Goal: Use online tool/utility: Utilize a website feature to perform a specific function

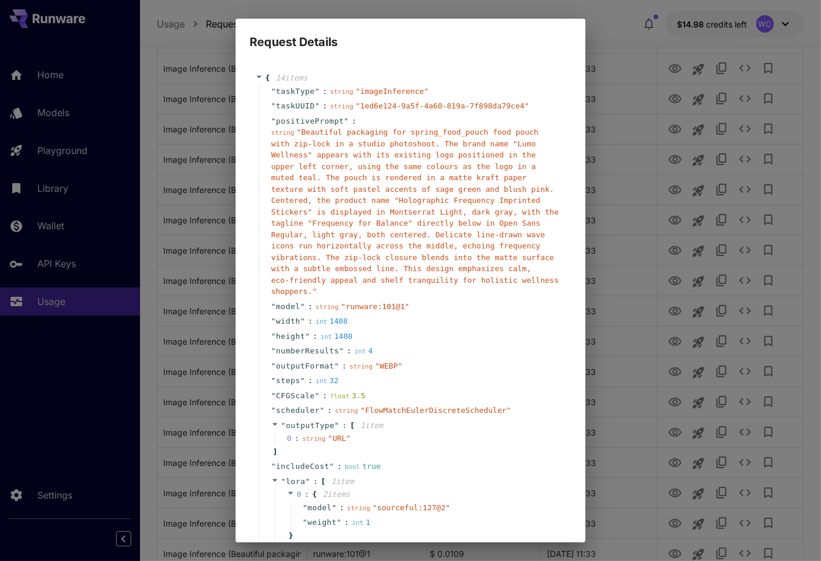
click at [465, 207] on span "" Beautiful packaging for spring_food_pouch food pouch with zip-lock in a studi…" at bounding box center [414, 212] width 287 height 168
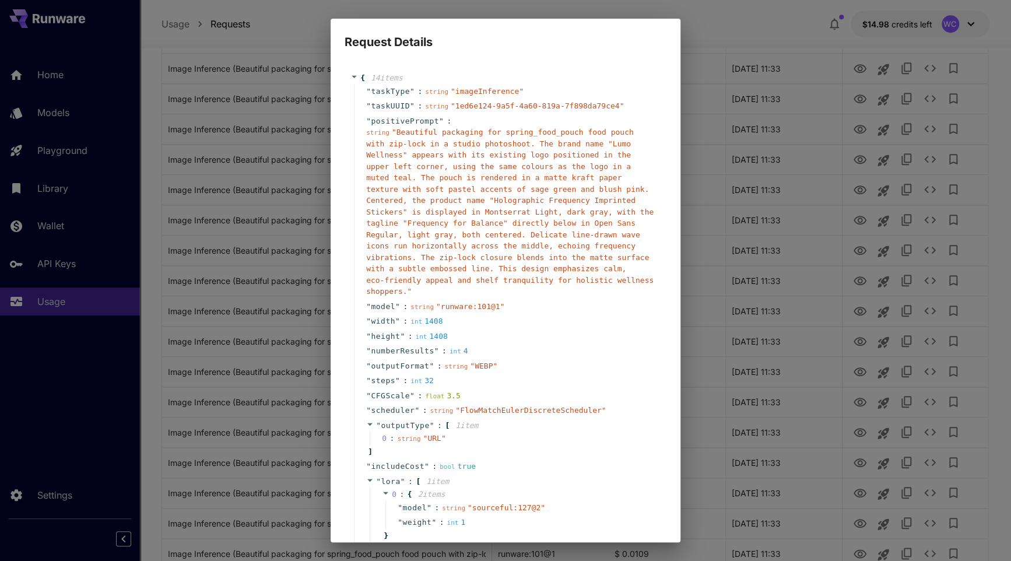
scroll to position [70, 0]
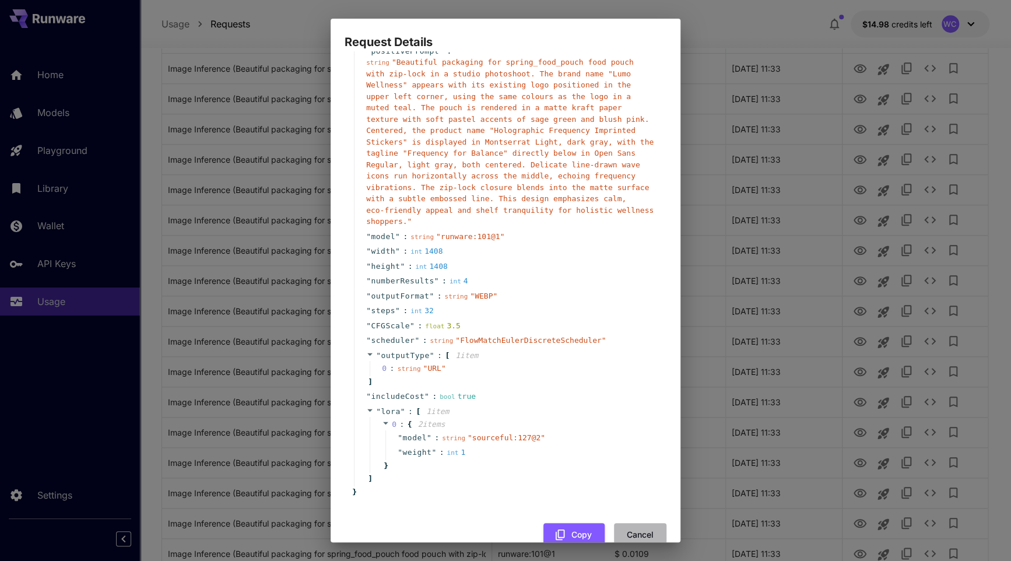
click at [635, 529] on button "Cancel" at bounding box center [640, 535] width 52 height 24
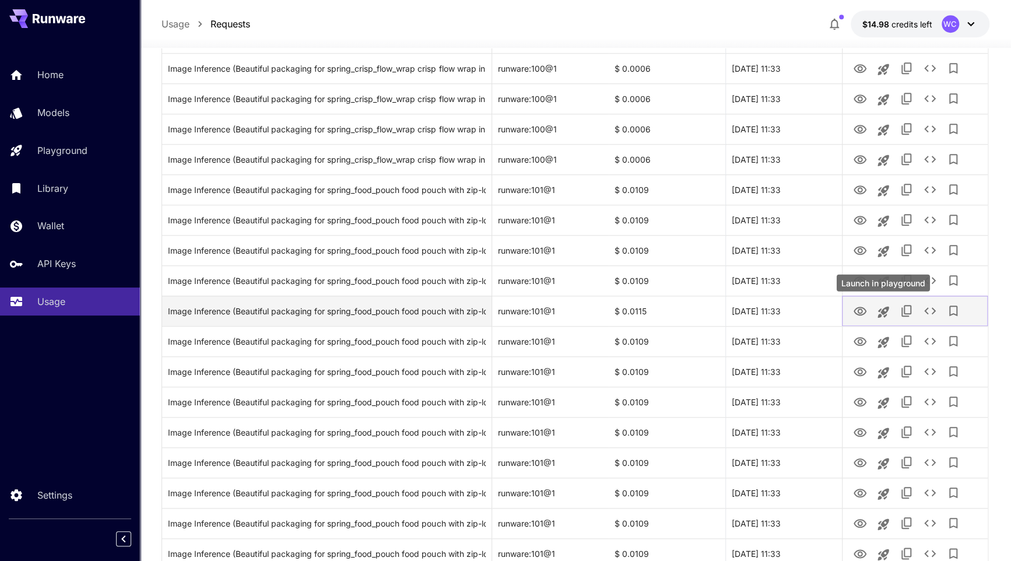
click at [820, 308] on icon "Launch in playground" at bounding box center [883, 311] width 11 height 11
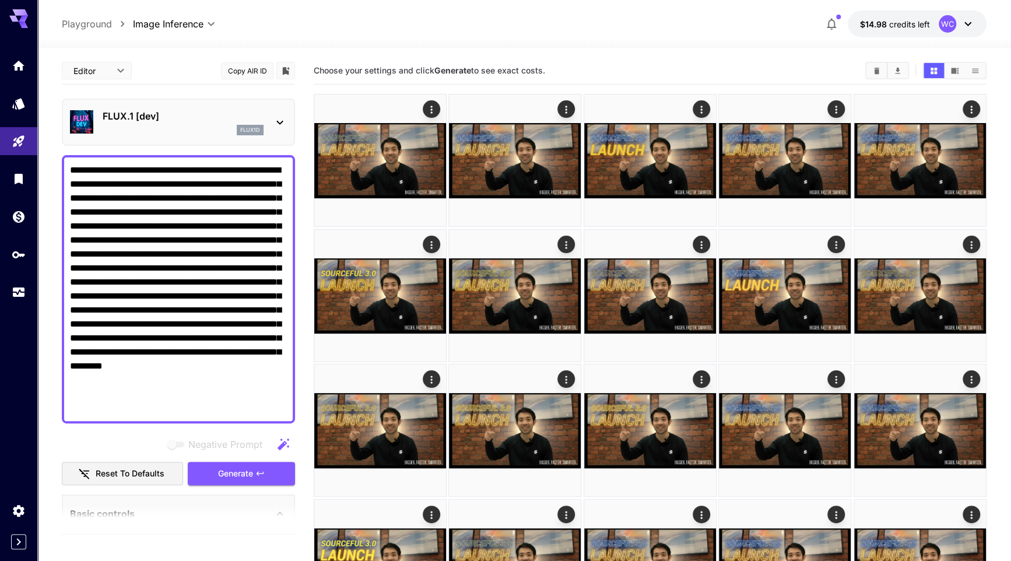
click at [194, 213] on textarea "**********" at bounding box center [178, 289] width 217 height 252
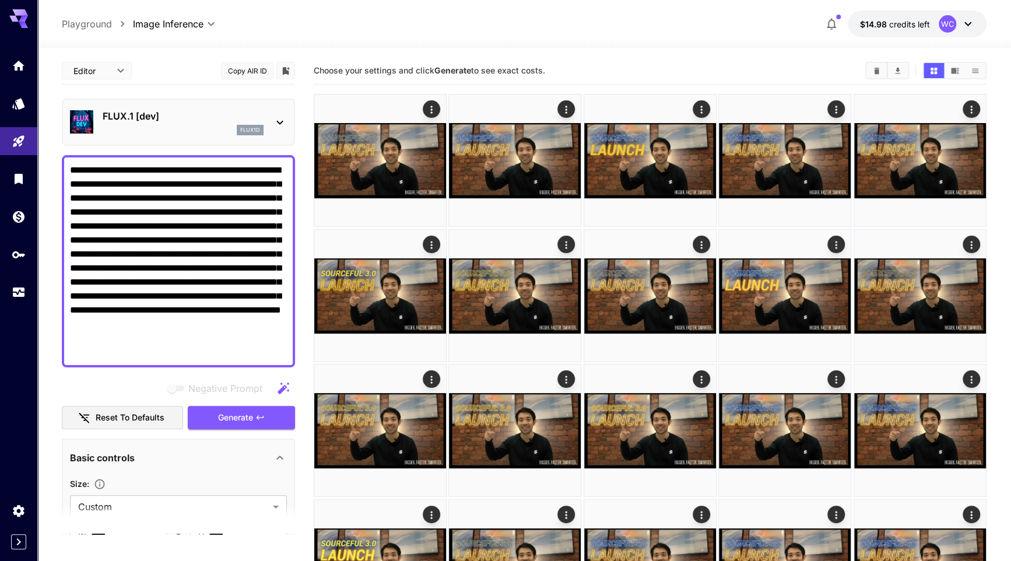
type textarea "**********"
click at [164, 117] on p "FLUX.1 [dev]" at bounding box center [183, 116] width 161 height 14
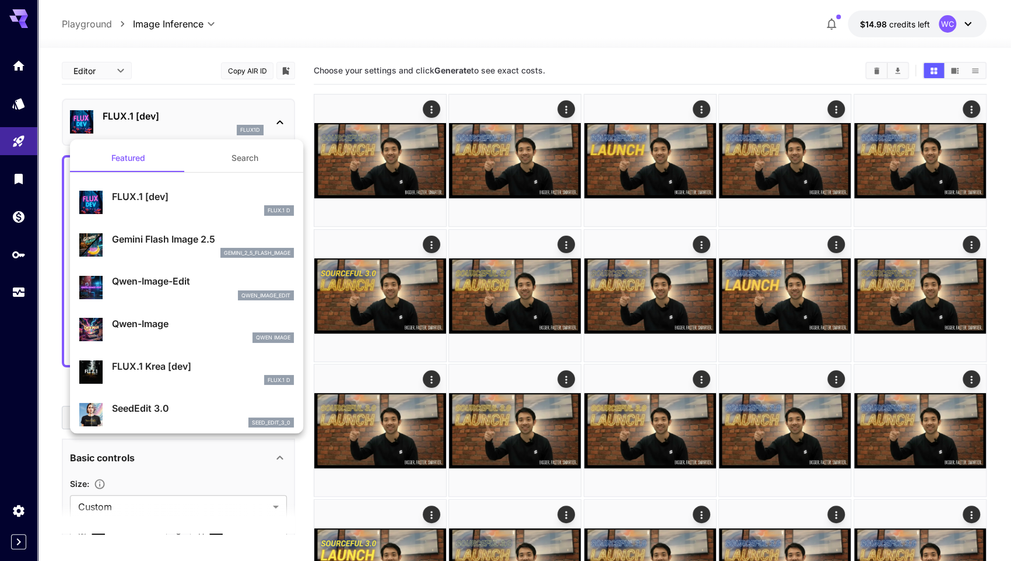
click at [162, 244] on p "Gemini Flash Image 2.5" at bounding box center [203, 239] width 182 height 14
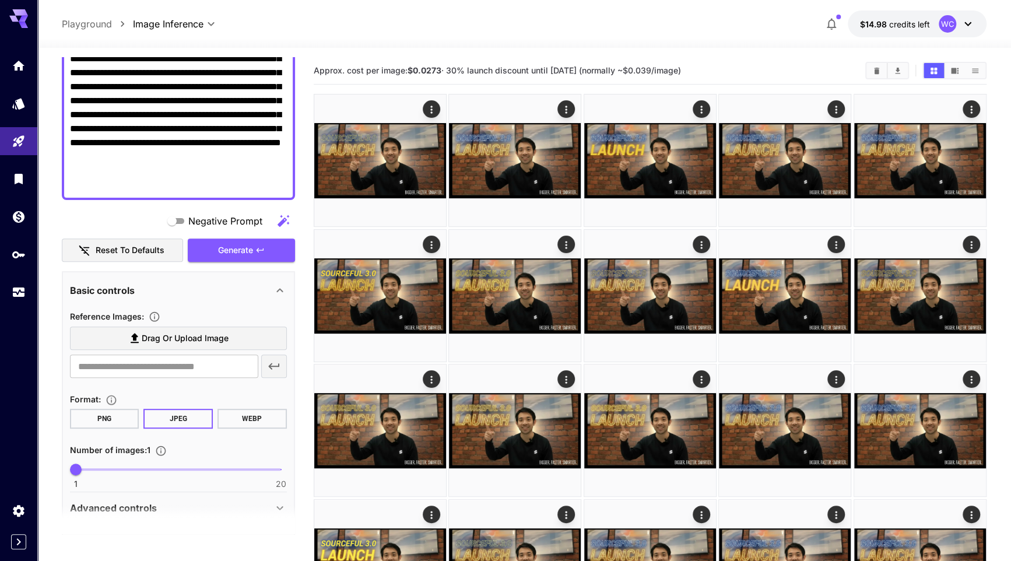
scroll to position [218, 0]
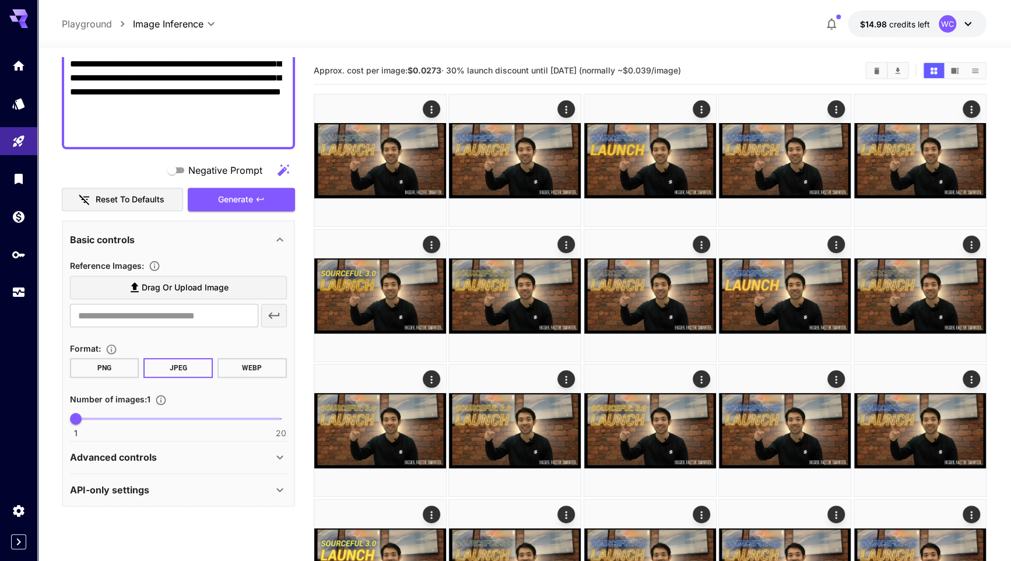
type input "*"
click at [135, 418] on span "1 20 1" at bounding box center [178, 418] width 205 height 17
click at [251, 198] on span "Generate" at bounding box center [235, 199] width 35 height 15
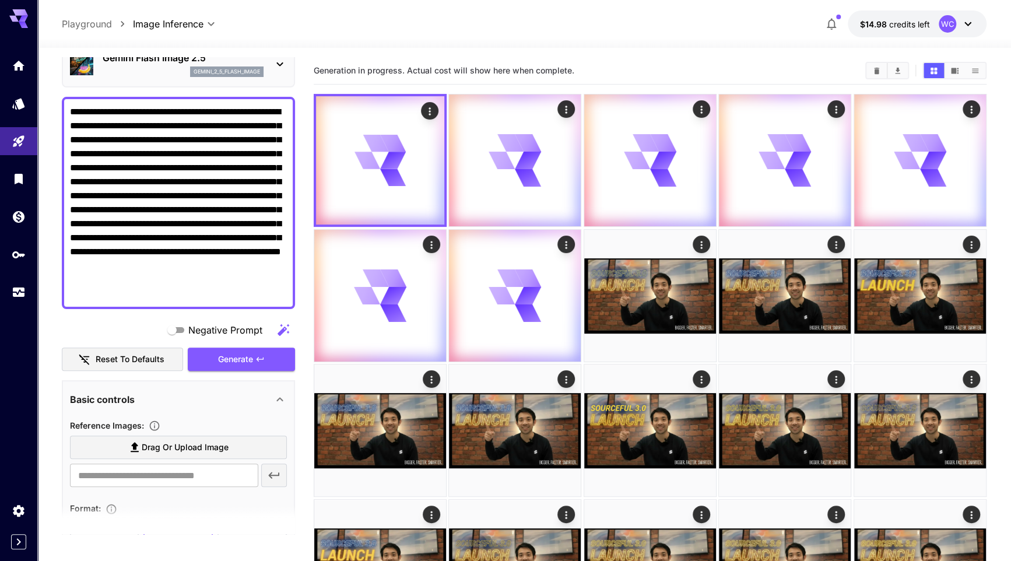
scroll to position [0, 0]
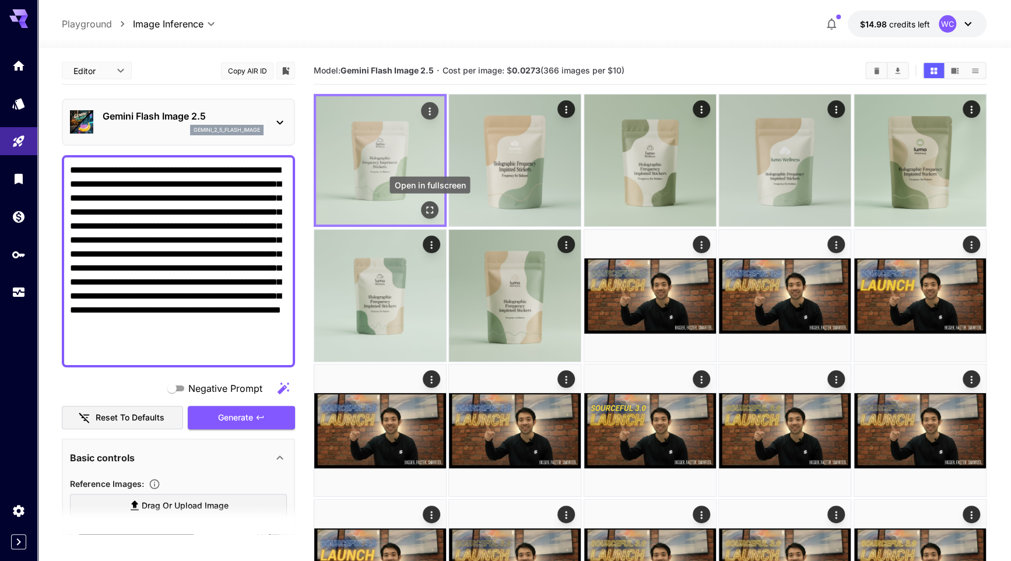
click at [434, 210] on icon "Open in fullscreen" at bounding box center [430, 210] width 12 height 12
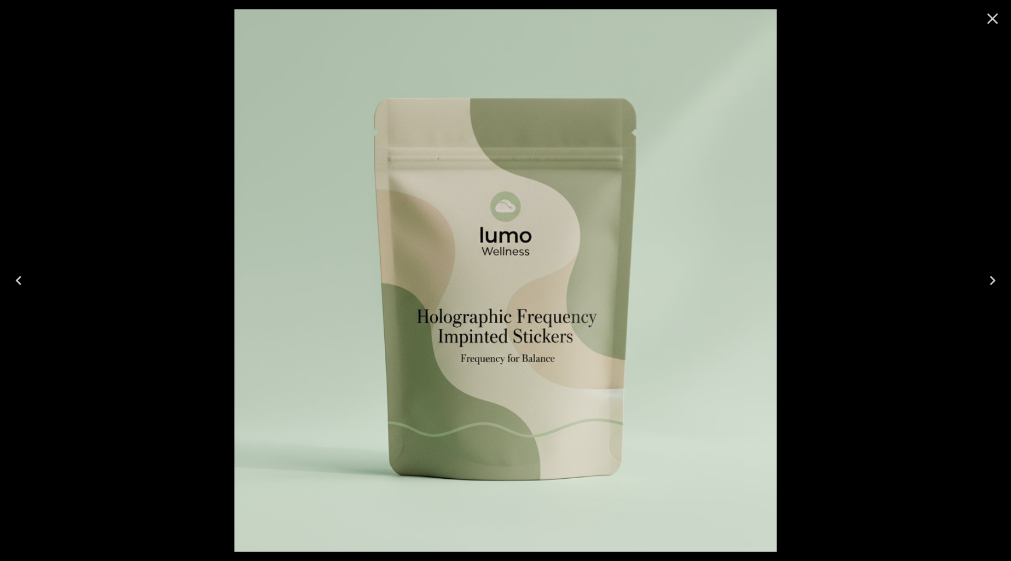
click at [820, 23] on icon "Close" at bounding box center [992, 18] width 19 height 19
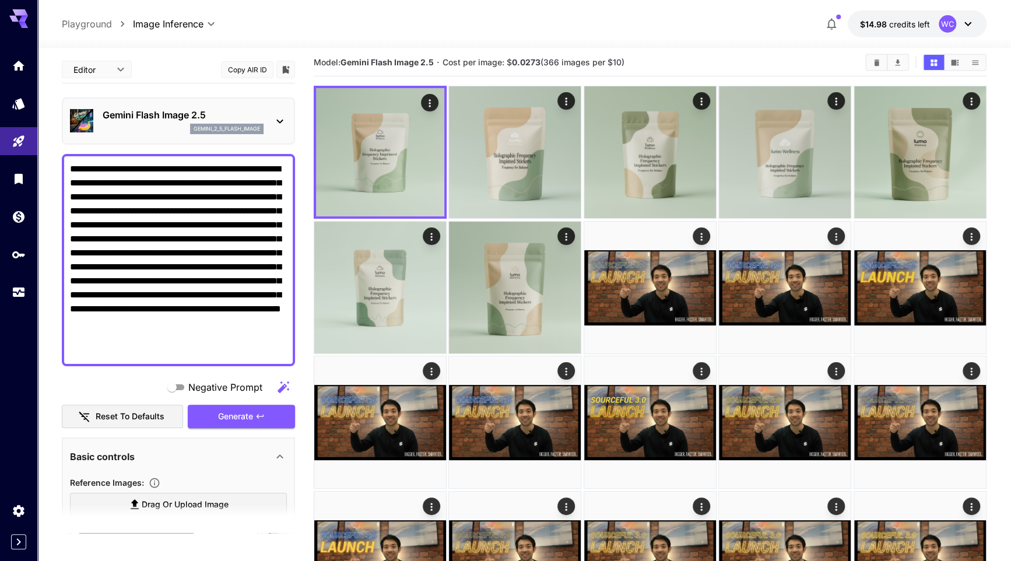
scroll to position [15, 0]
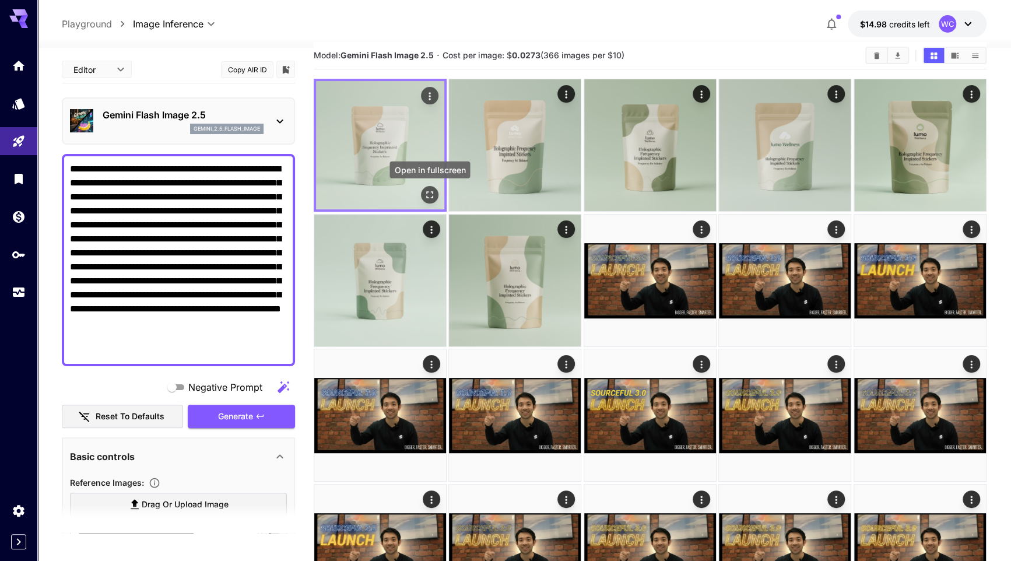
click at [431, 197] on icon "Open in fullscreen" at bounding box center [430, 195] width 12 height 12
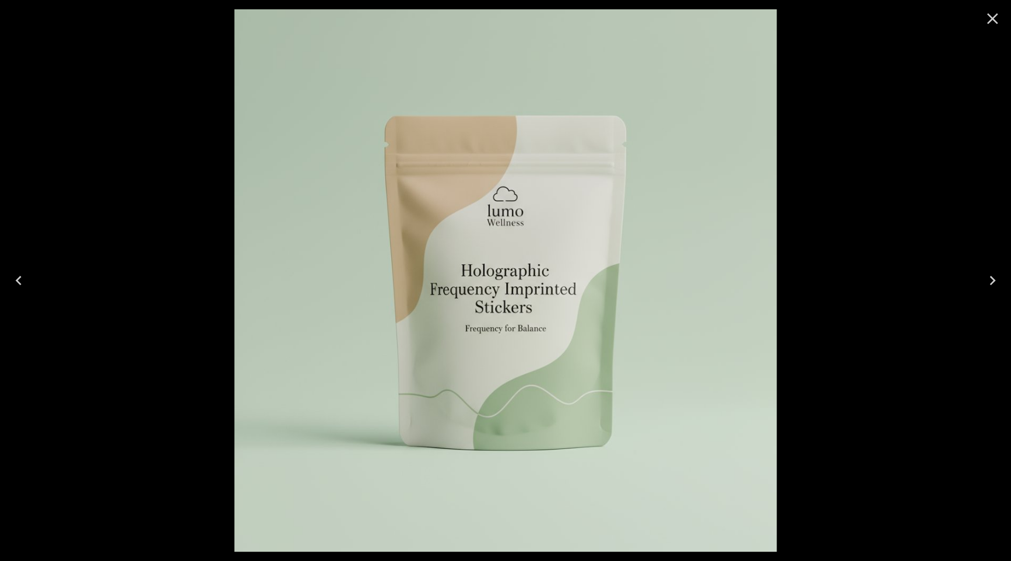
click at [820, 21] on icon "Close" at bounding box center [992, 18] width 19 height 19
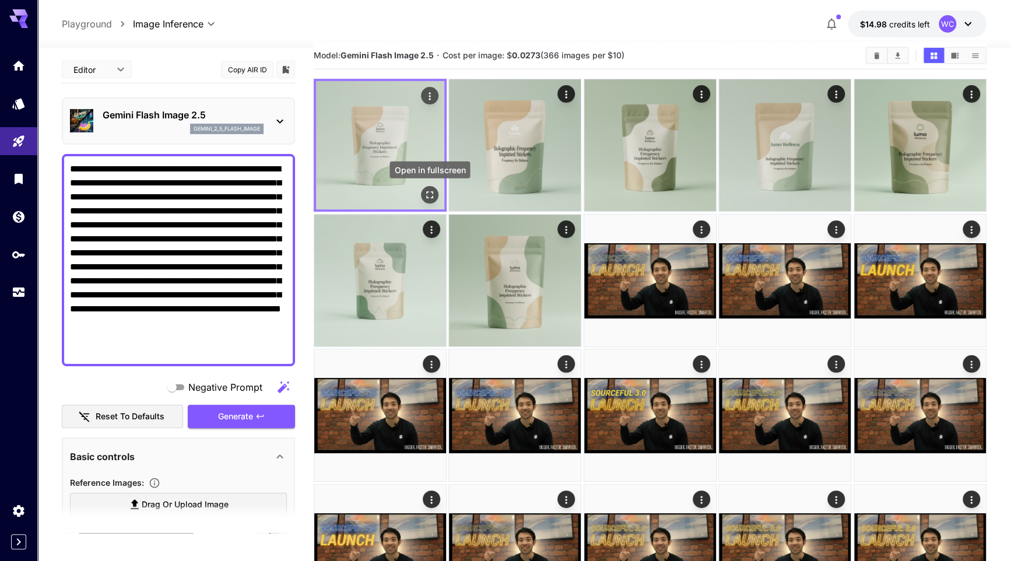
click at [433, 195] on icon "Open in fullscreen" at bounding box center [430, 195] width 12 height 12
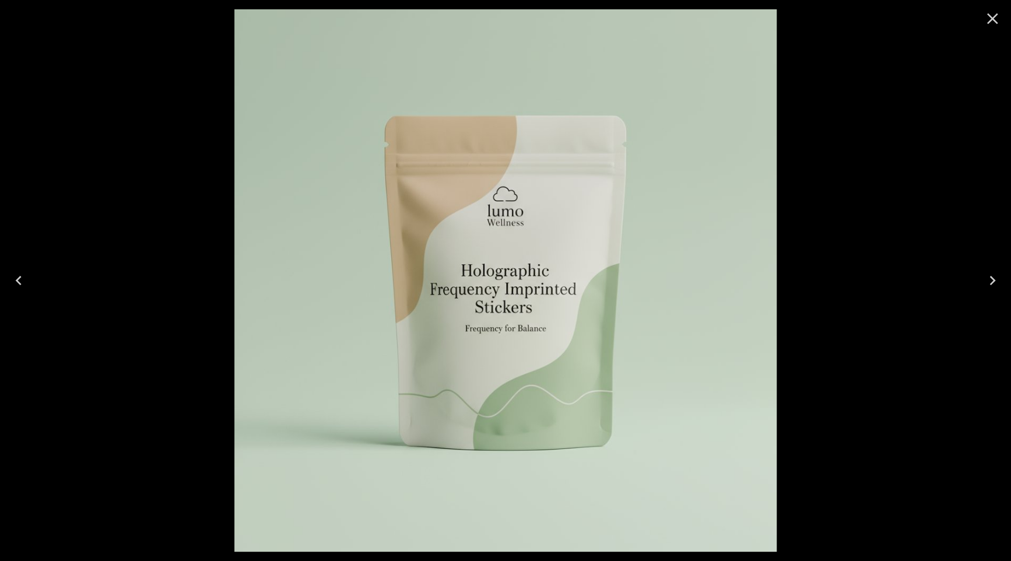
click at [820, 23] on icon "Close" at bounding box center [992, 18] width 11 height 11
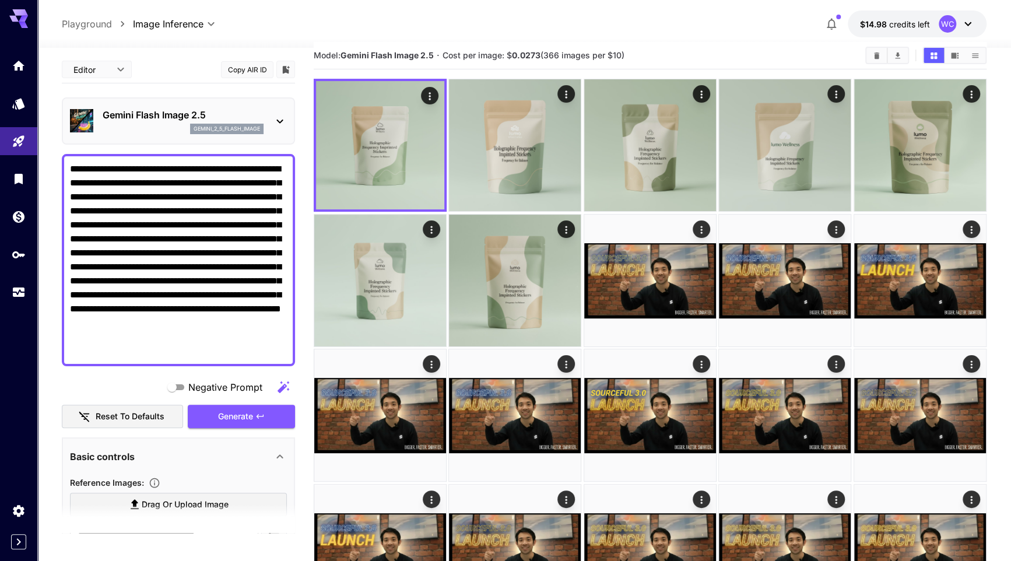
click at [166, 225] on textarea "**********" at bounding box center [178, 260] width 217 height 196
paste textarea
type textarea "**********"
click at [247, 415] on span "Generate" at bounding box center [235, 416] width 35 height 15
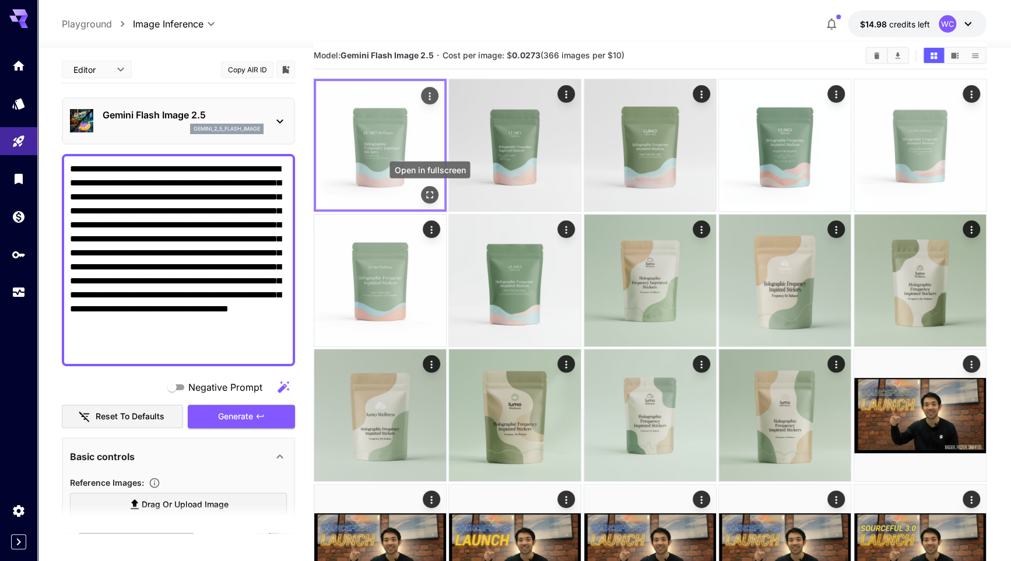
click at [427, 191] on icon "Open in fullscreen" at bounding box center [430, 195] width 12 height 12
